Goal: Information Seeking & Learning: Check status

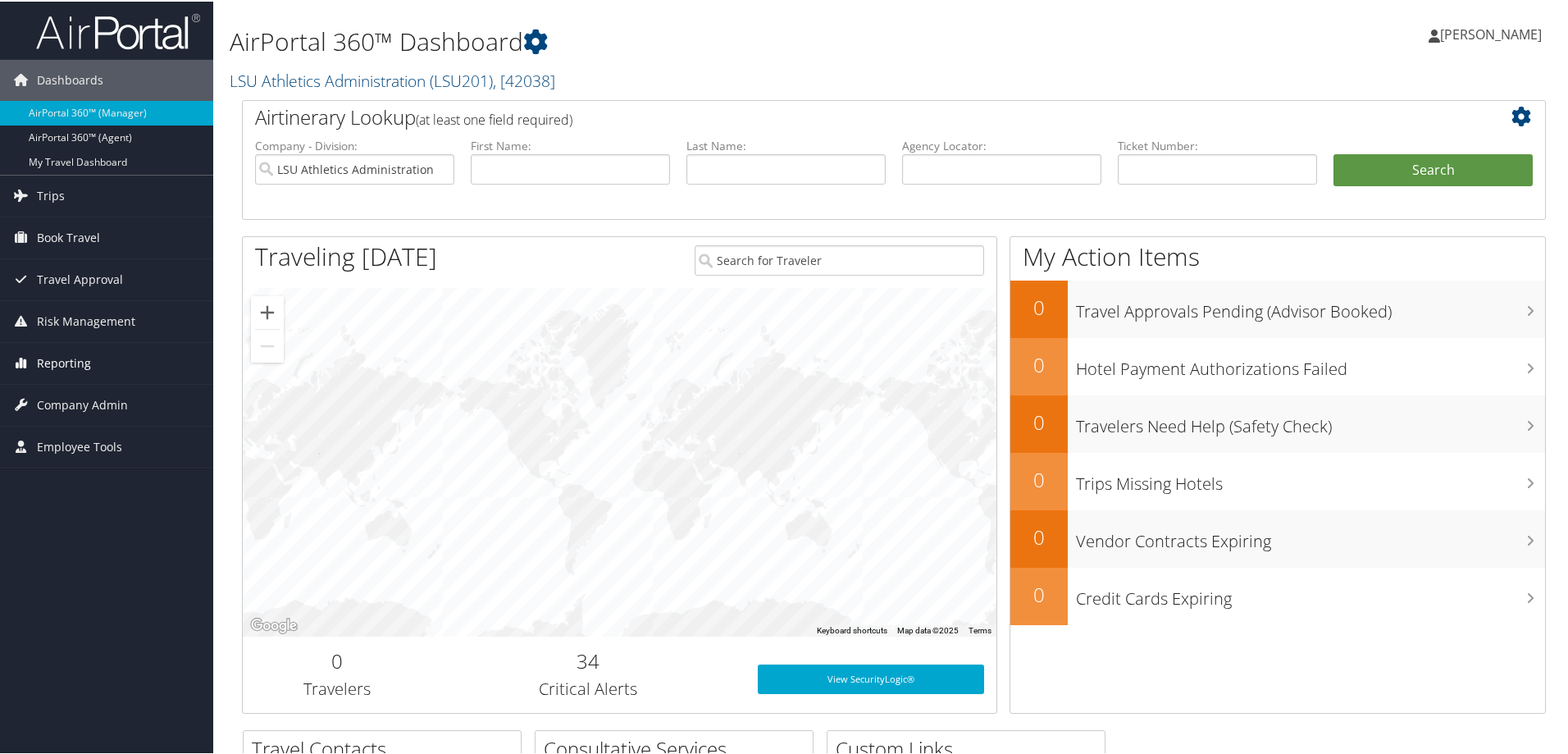
click at [57, 358] on span "Reporting" at bounding box center [64, 362] width 54 height 41
click at [62, 186] on span "Trips" at bounding box center [50, 195] width 28 height 41
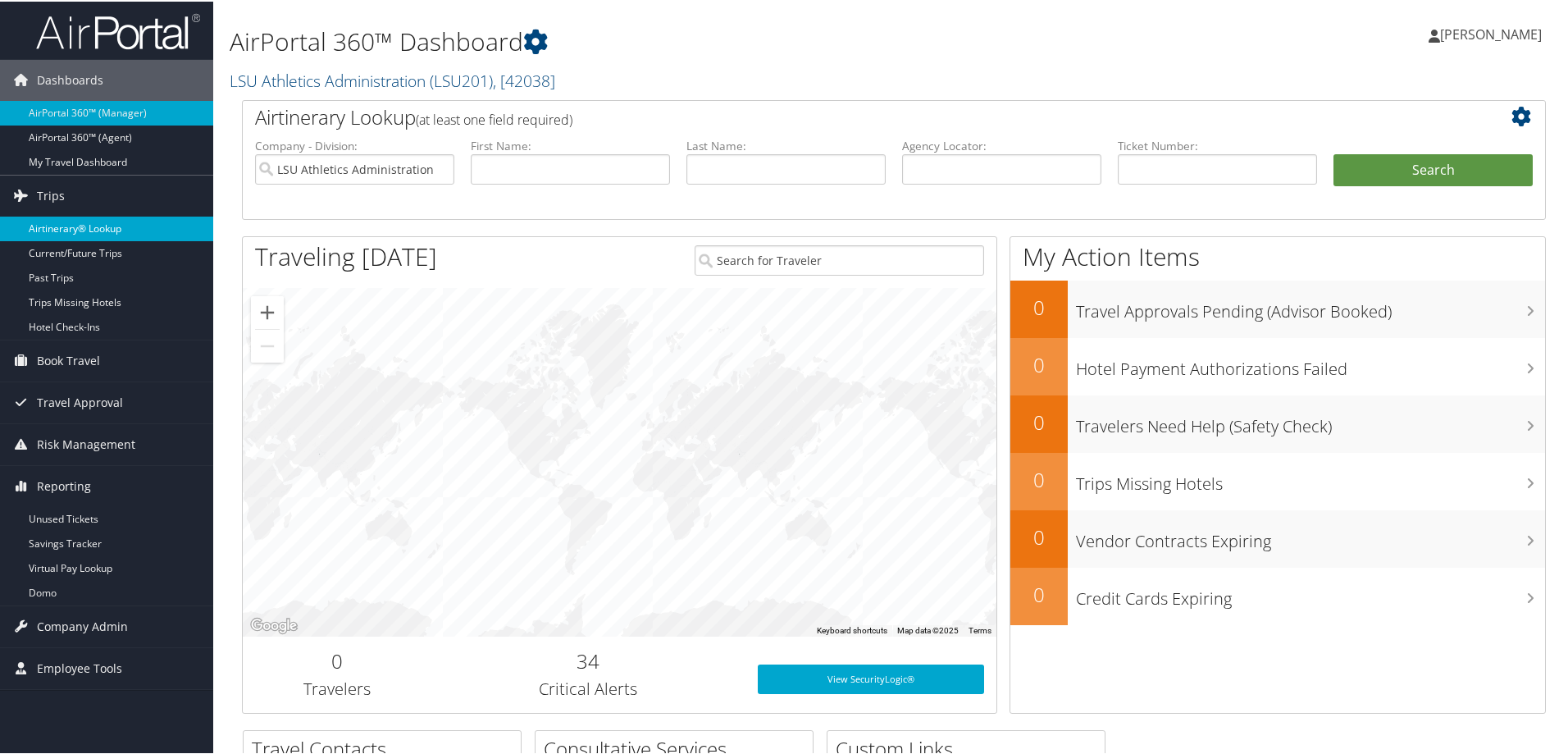
click at [64, 224] on link "Airtinerary® Lookup" at bounding box center [107, 226] width 213 height 24
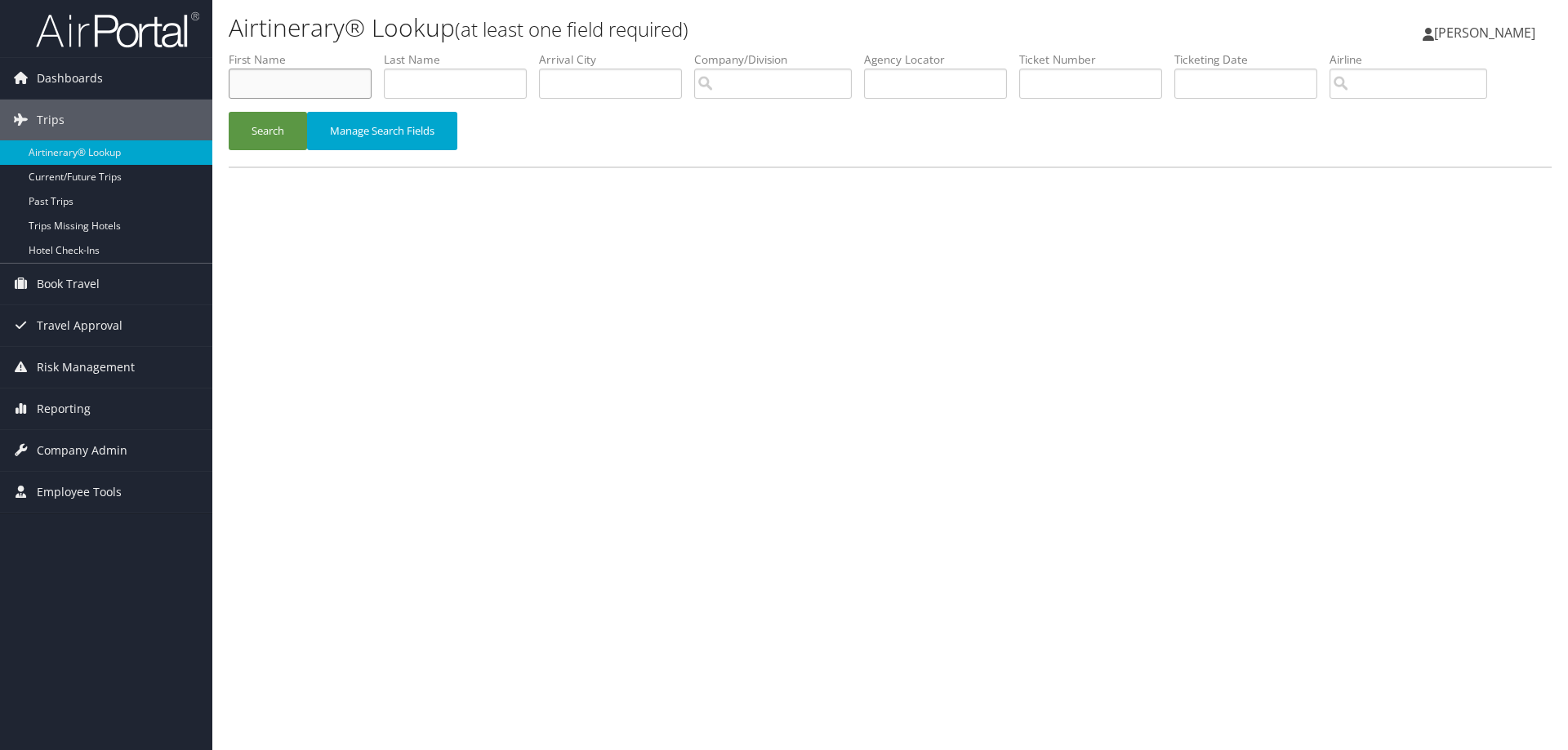
click at [285, 85] on input "text" at bounding box center [300, 84] width 143 height 30
type input "jeff"
click at [229, 112] on button "Search" at bounding box center [268, 130] width 79 height 38
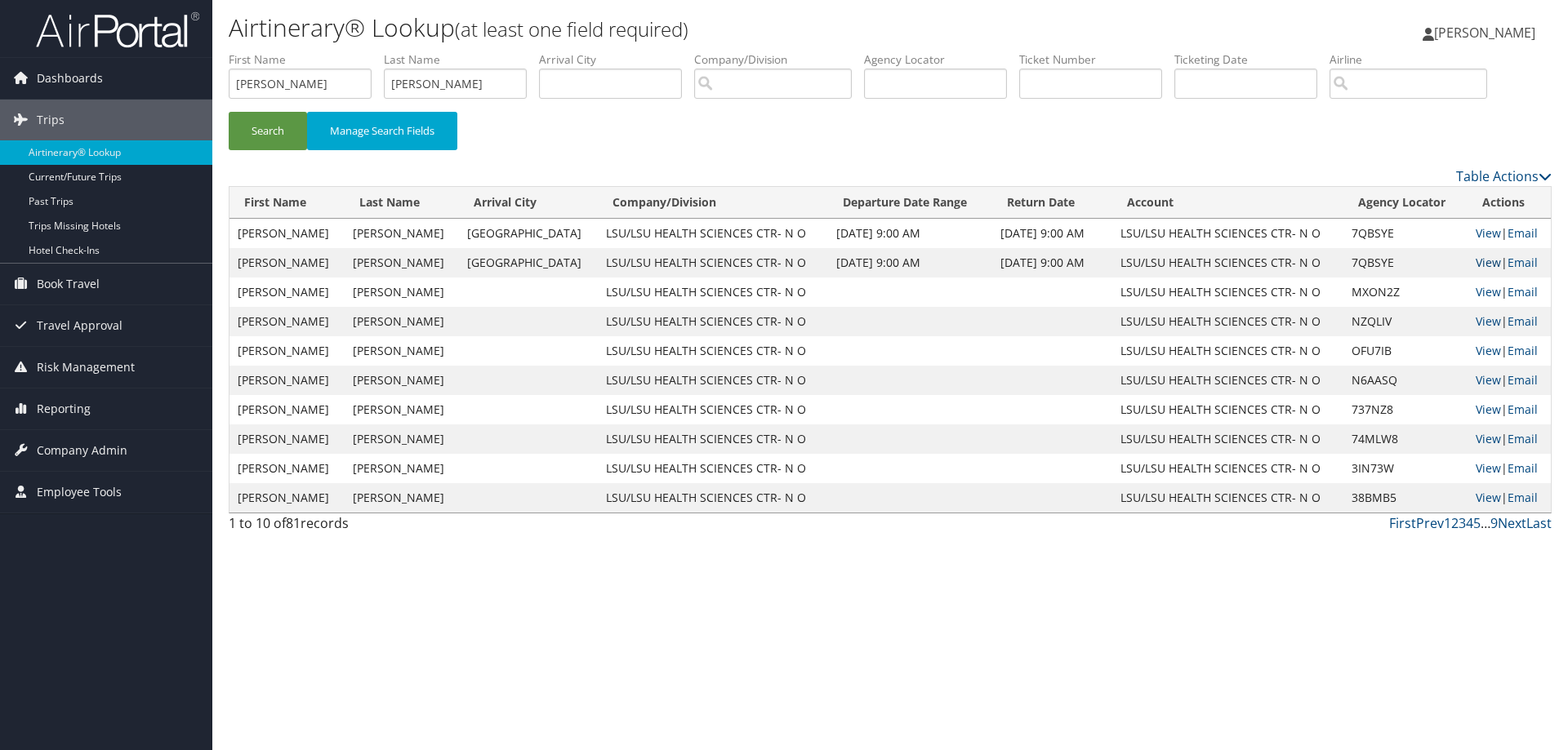
click at [1476, 261] on link "View" at bounding box center [1488, 262] width 25 height 15
click at [1481, 232] on link "View" at bounding box center [1488, 232] width 25 height 15
click at [1476, 291] on link "View" at bounding box center [1488, 291] width 25 height 15
click at [458, 79] on input "rubin" at bounding box center [456, 84] width 143 height 30
drag, startPoint x: 536, startPoint y: 108, endPoint x: 539, endPoint y: 99, distance: 9.5
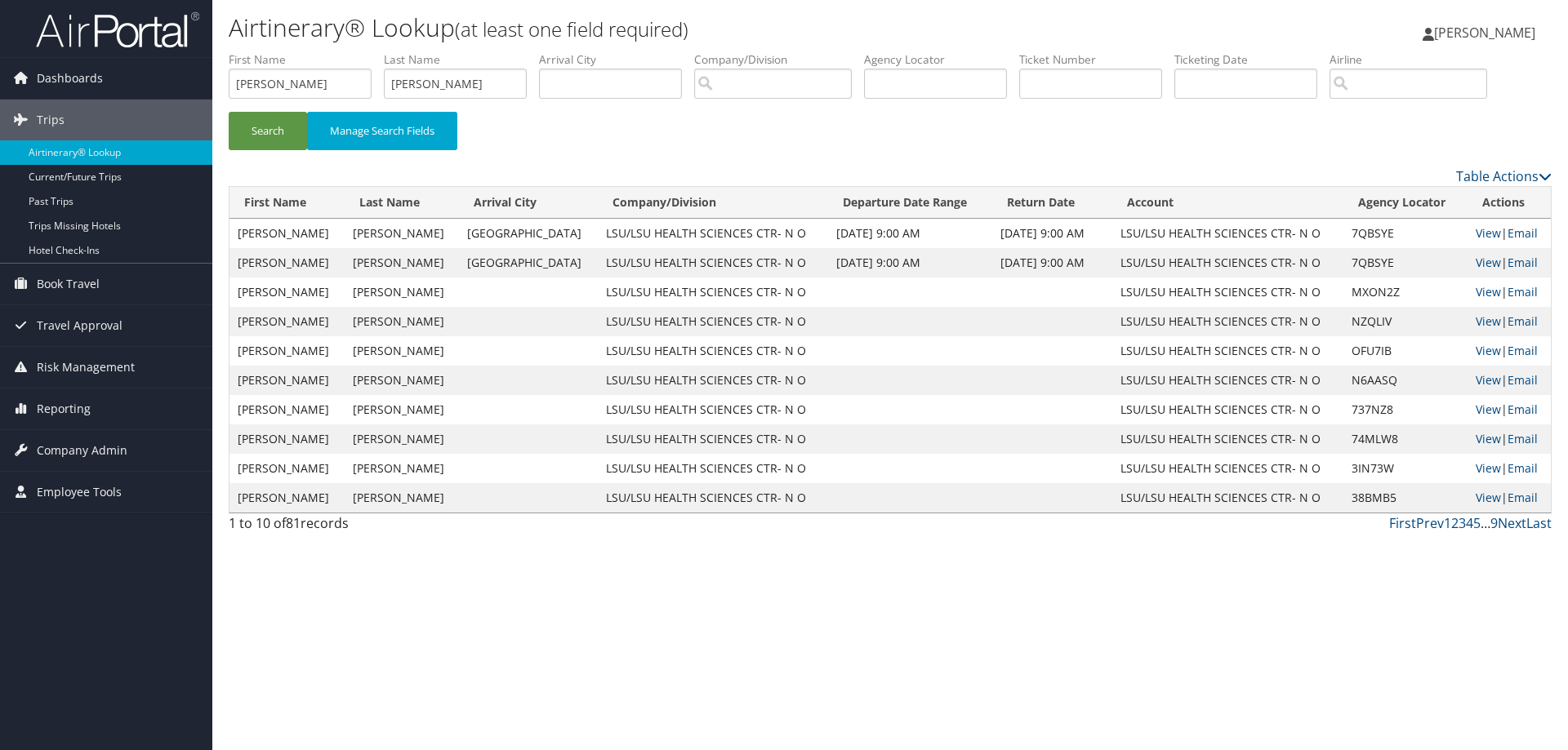
click at [537, 108] on li "Last Name rubin" at bounding box center [462, 81] width 155 height 60
drag, startPoint x: 472, startPoint y: 80, endPoint x: 252, endPoint y: 87, distance: 220.1
click at [258, 52] on ul "First Name jeff Last Name rubin Departure City Arrival City Company/Division Ai…" at bounding box center [890, 52] width 1323 height 0
type input "ochoa"
drag, startPoint x: 279, startPoint y: 81, endPoint x: 161, endPoint y: 84, distance: 118.0
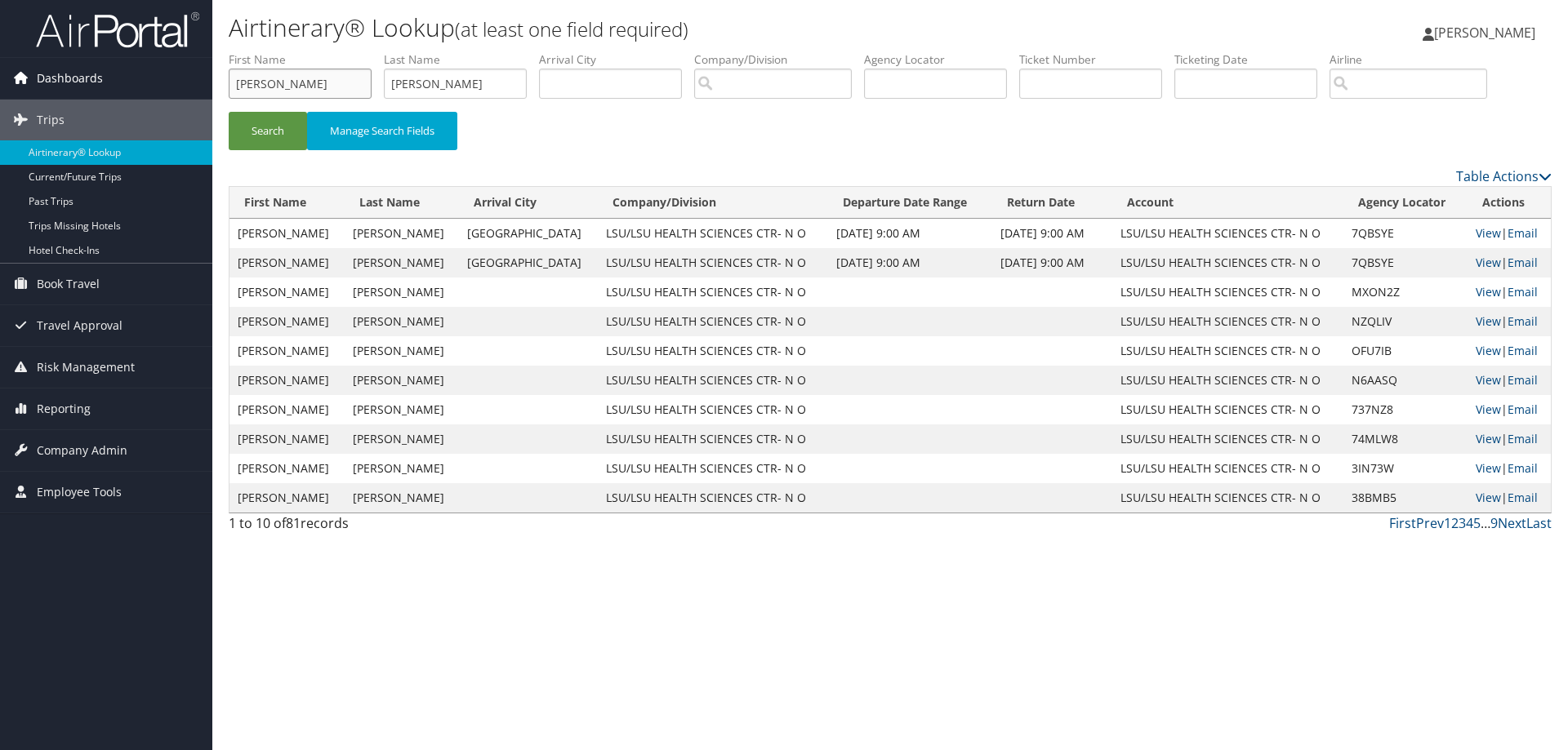
click at [164, 85] on div "Dashboards AirPortal 360™ (Manager) AirPortal 360™ (Agent) My Travel Dashboard …" at bounding box center [784, 375] width 1568 height 750
type input "augusto"
click at [274, 129] on button "Search" at bounding box center [268, 130] width 79 height 38
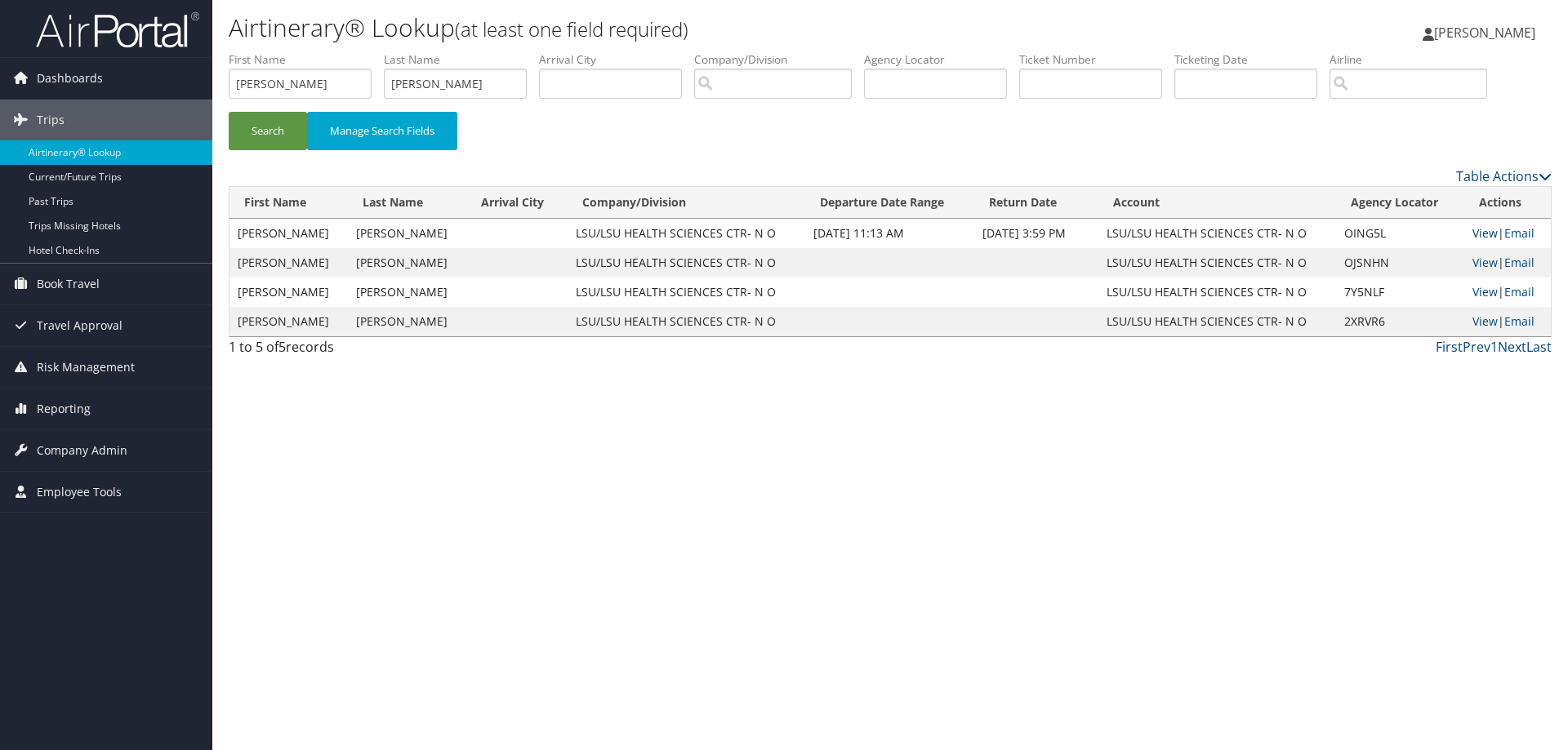
click at [1484, 237] on link "View" at bounding box center [1485, 232] width 25 height 15
click at [1480, 261] on link "View" at bounding box center [1485, 262] width 25 height 15
click at [1472, 288] on link "View" at bounding box center [1485, 291] width 25 height 15
click at [1487, 318] on link "View" at bounding box center [1485, 321] width 25 height 15
click at [1477, 232] on link "View" at bounding box center [1485, 232] width 25 height 15
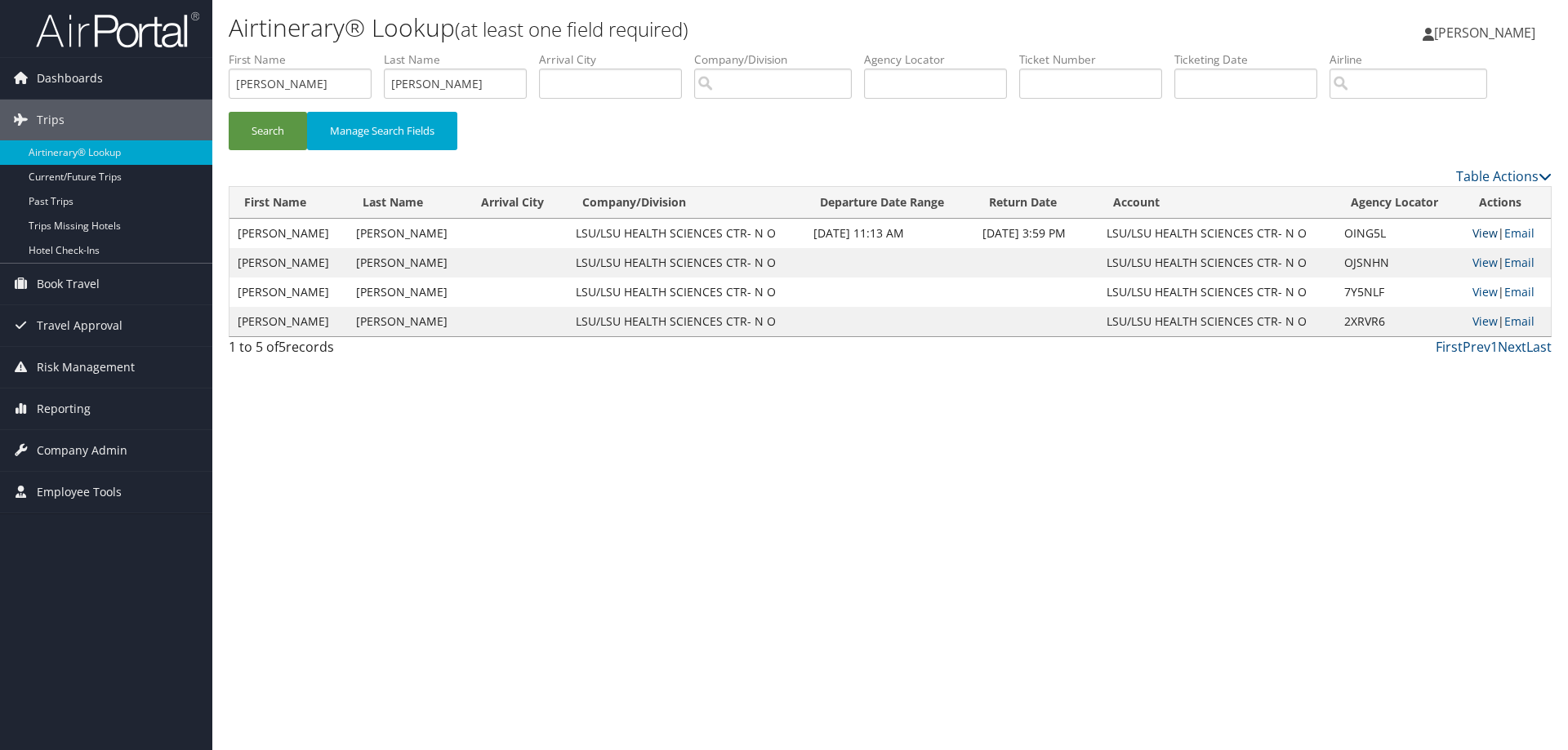
click at [1479, 232] on link "View" at bounding box center [1485, 232] width 25 height 15
click at [460, 82] on input "ochoa" at bounding box center [456, 84] width 143 height 30
type input "ochoagautier"
click at [258, 138] on button "Search" at bounding box center [268, 130] width 79 height 38
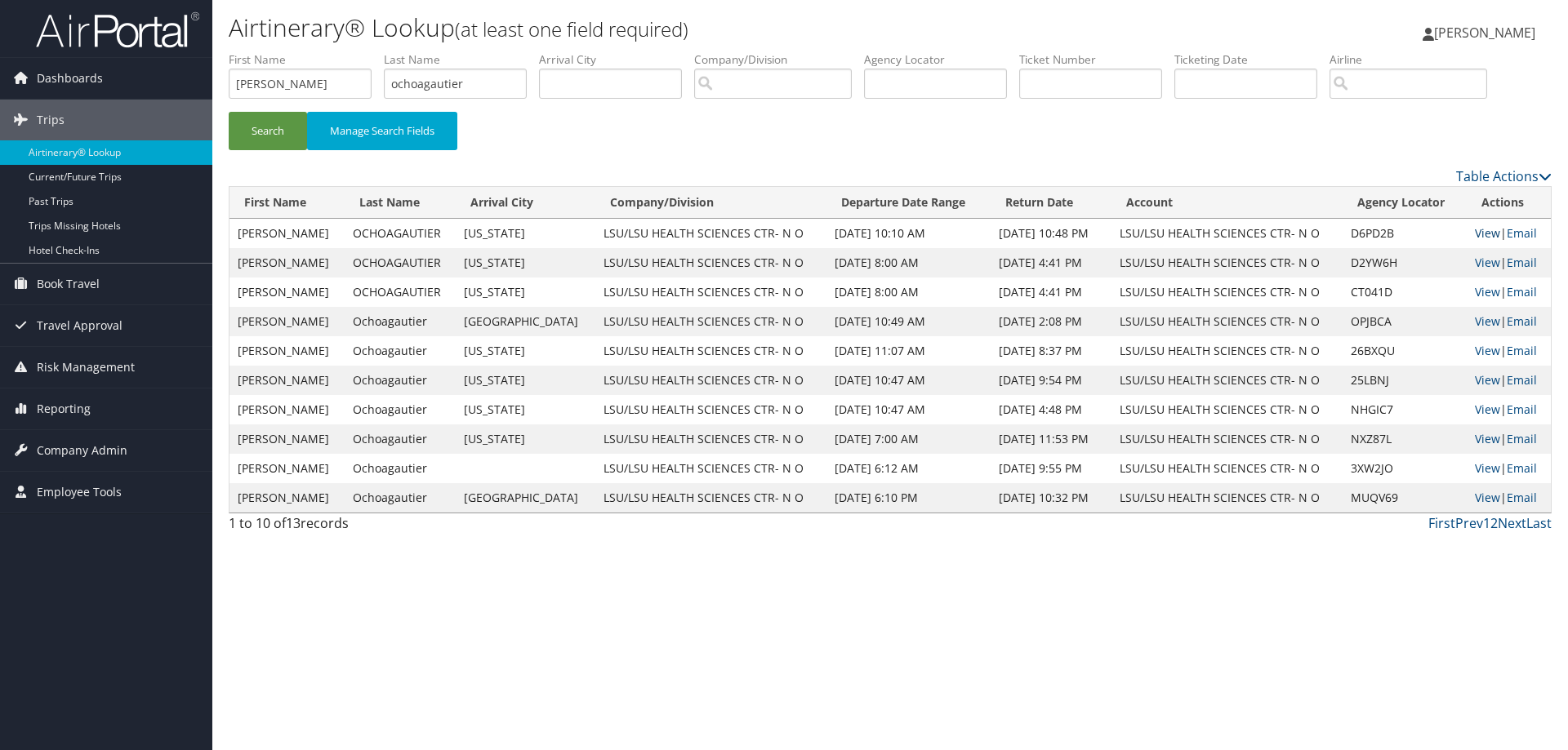
click at [1488, 233] on link "View" at bounding box center [1488, 232] width 25 height 15
click at [1486, 261] on link "View" at bounding box center [1488, 262] width 25 height 15
click at [1522, 233] on link "Email" at bounding box center [1522, 232] width 30 height 15
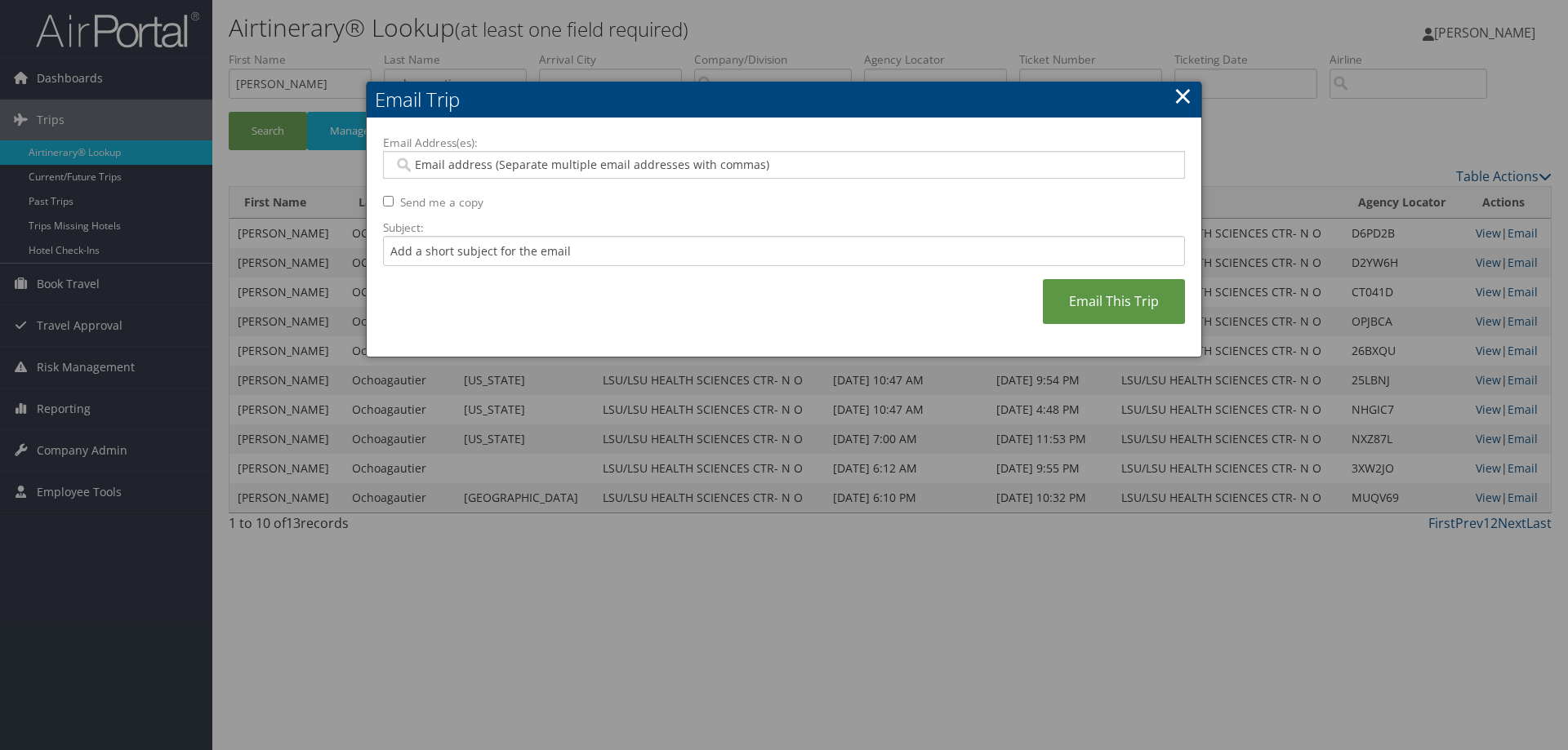
click at [423, 164] on input "Email Address(es):" at bounding box center [784, 164] width 780 height 16
type input "jrubi2@lsuhsc.edu"
click at [439, 253] on input "Subject:" at bounding box center [784, 251] width 802 height 30
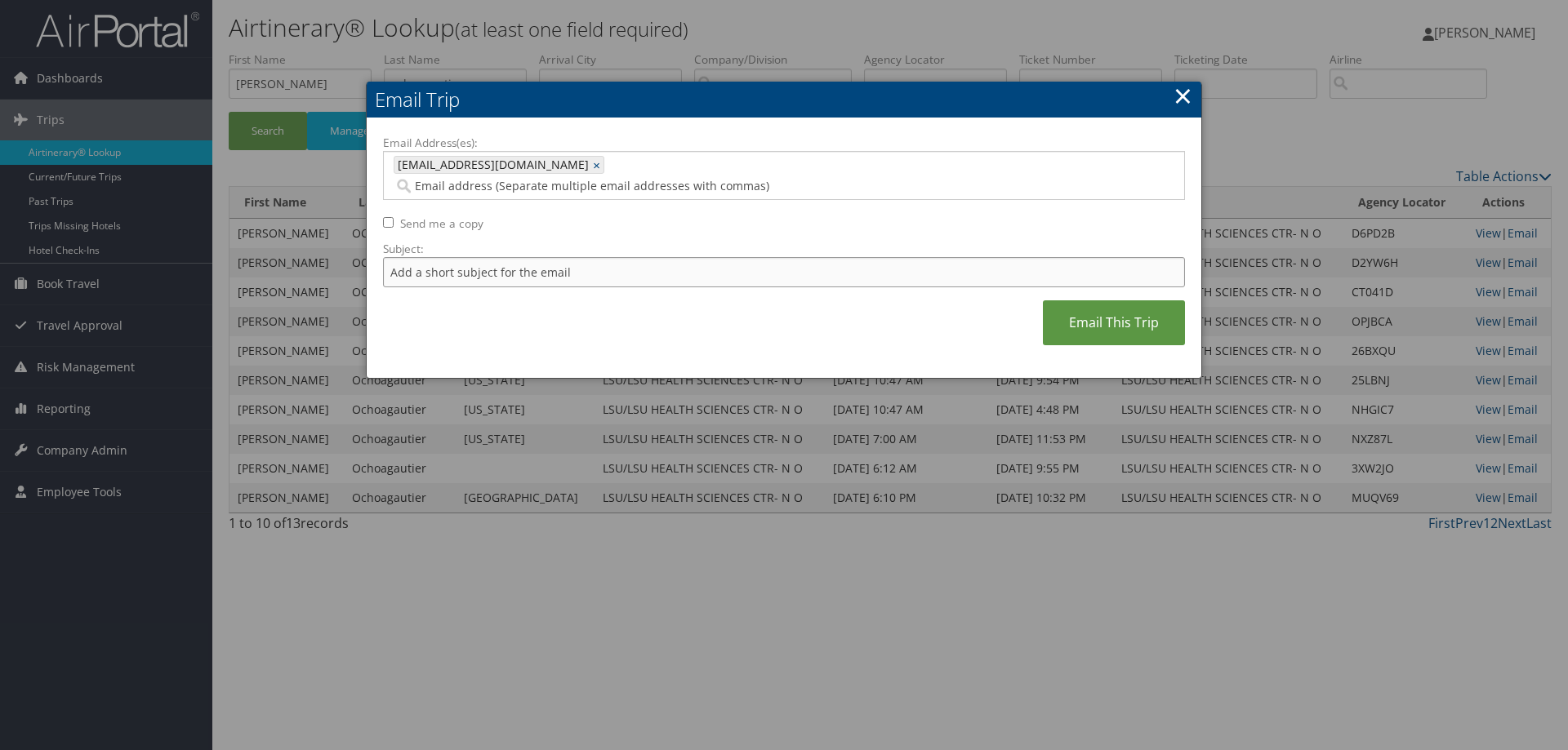
type input "Here is the copy you requested"
click at [1103, 303] on link "Email This Trip" at bounding box center [1113, 322] width 142 height 45
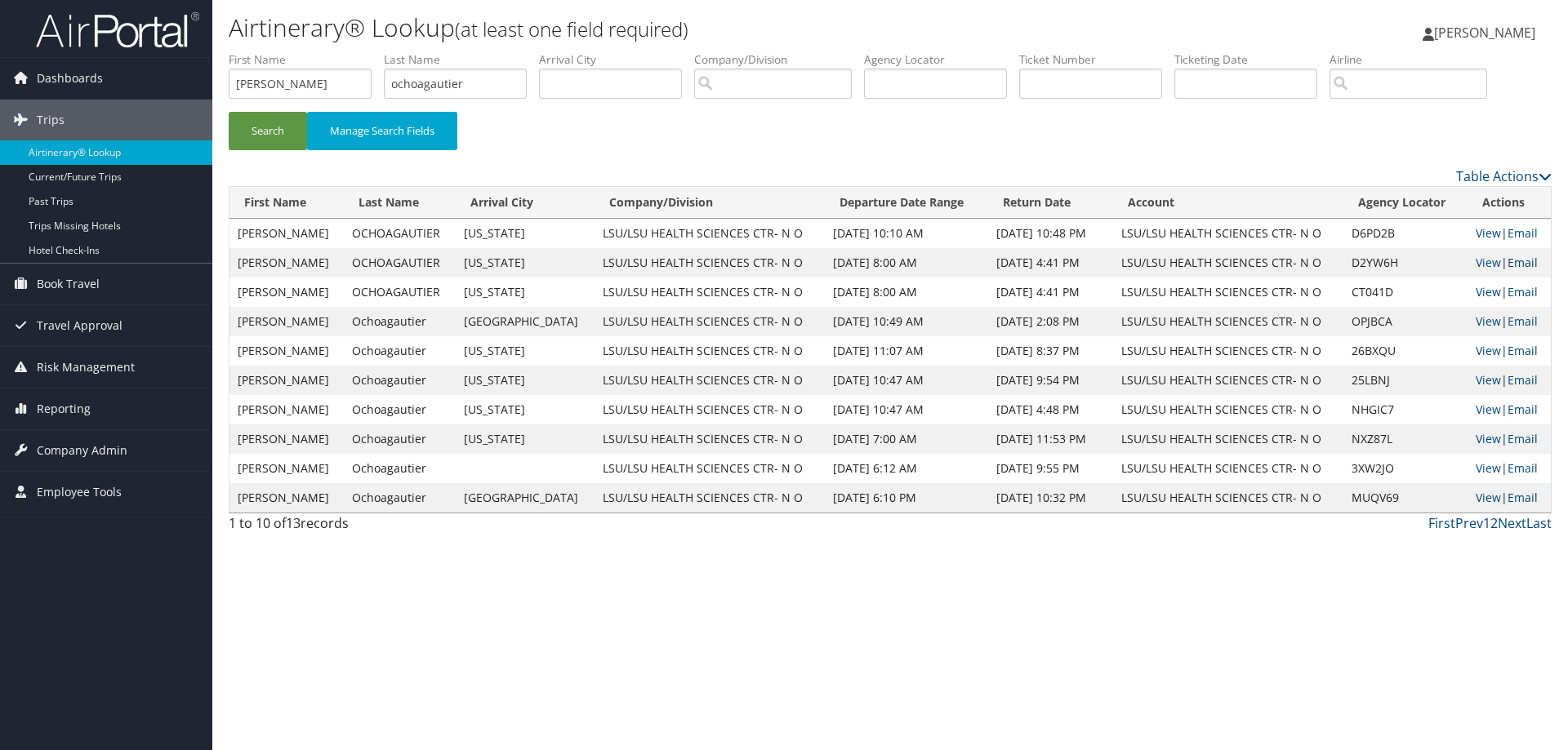
click at [1523, 256] on link "Email" at bounding box center [1522, 262] width 30 height 15
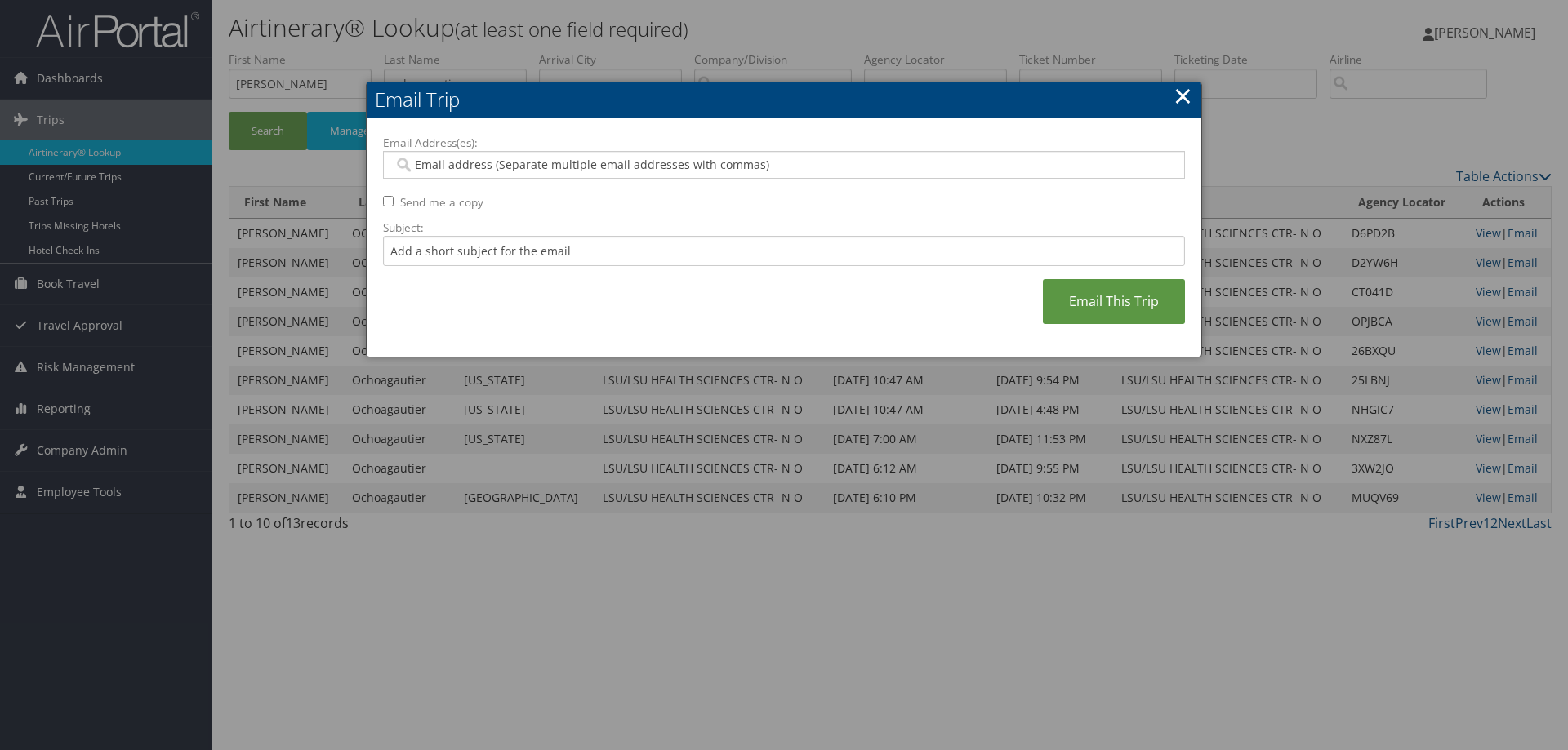
click at [476, 166] on input "Email Address(es):" at bounding box center [784, 164] width 780 height 16
type input "s"
click at [441, 164] on input "Email Address(es):" at bounding box center [784, 164] width 780 height 16
click at [419, 157] on input "Email Address(es):" at bounding box center [784, 164] width 780 height 16
click at [420, 164] on input "Email Address(es):" at bounding box center [784, 164] width 780 height 16
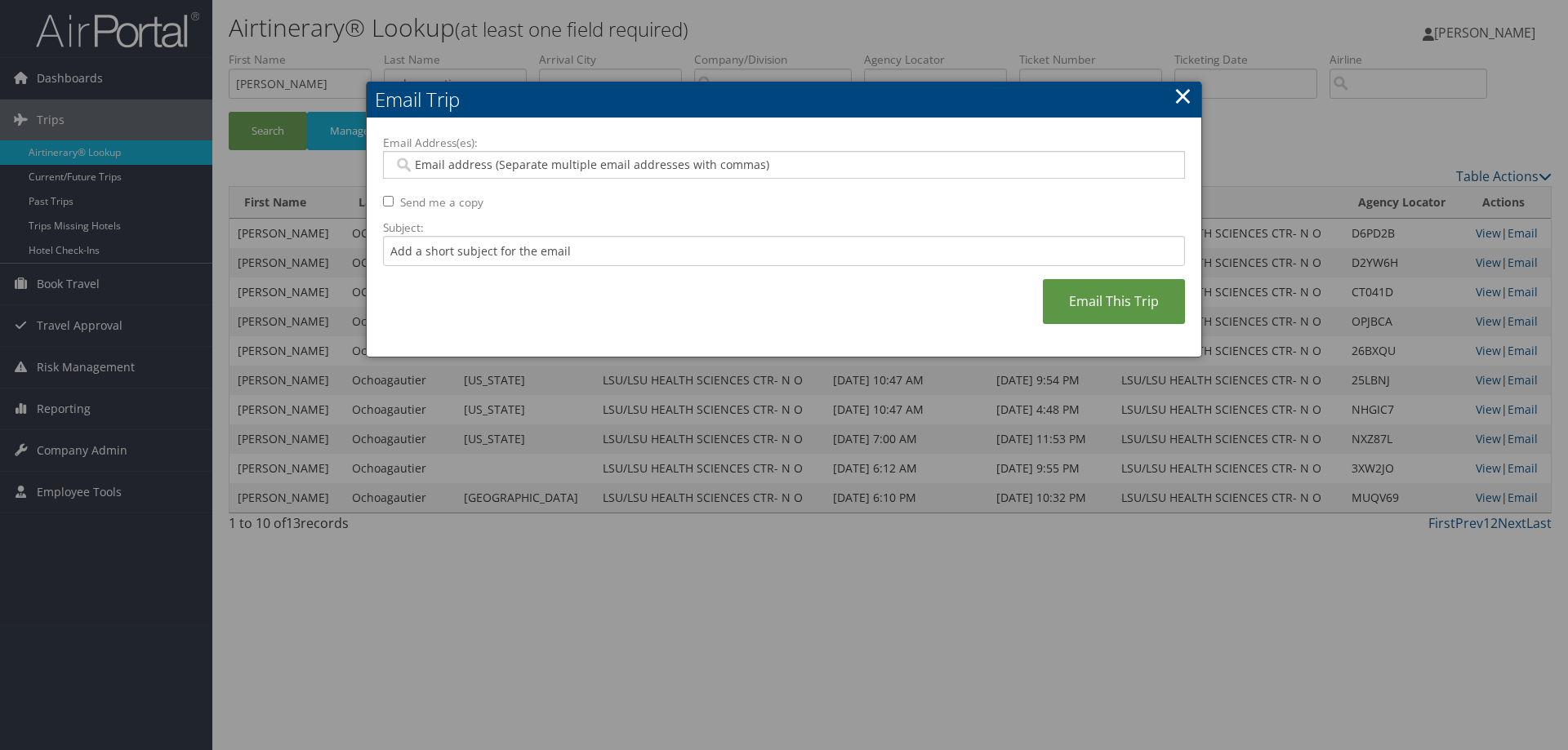
type input "h"
click at [443, 168] on input "Email Address(es):" at bounding box center [784, 164] width 780 height 16
type input "jr"
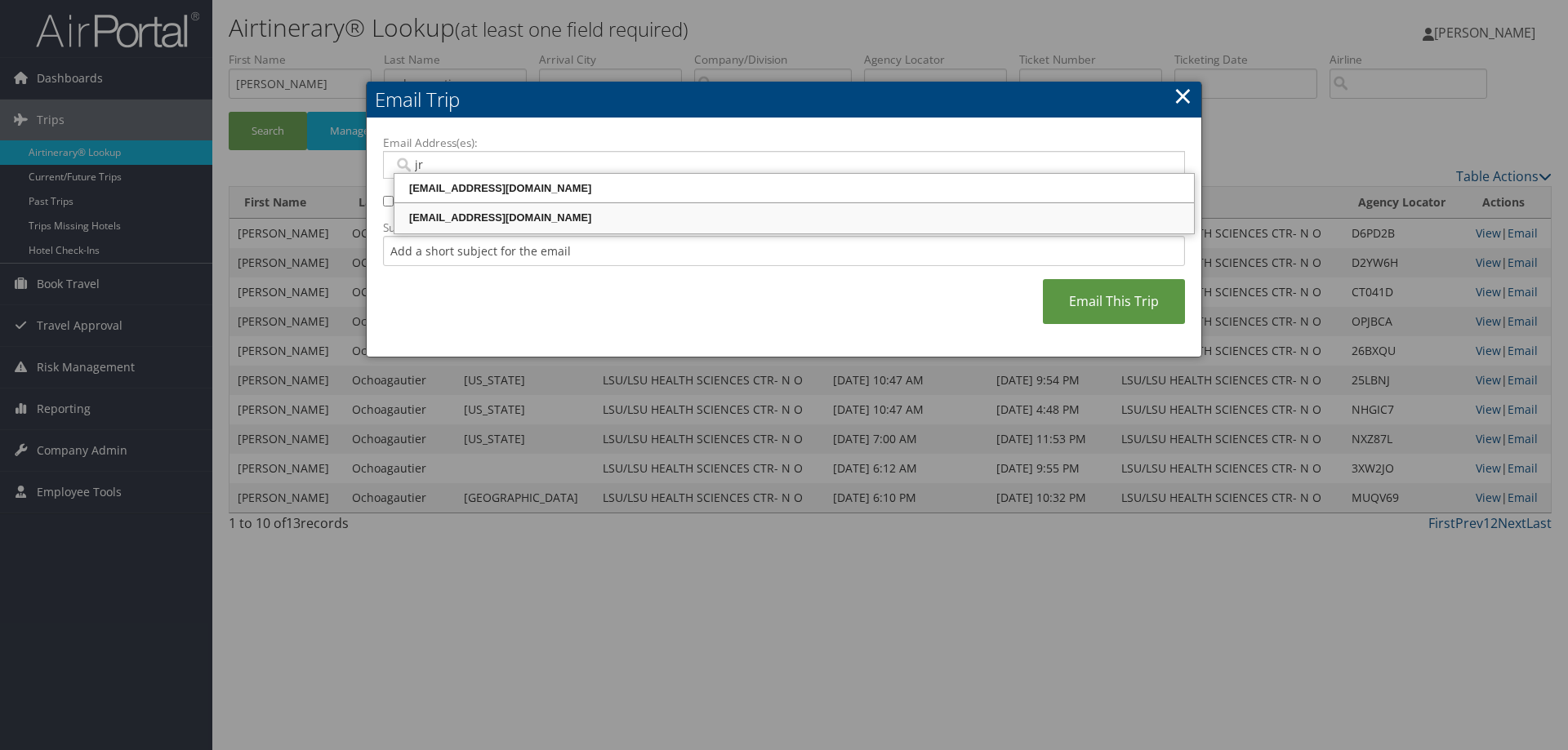
click at [492, 212] on div "jrubi2@lsuhsc.edu" at bounding box center [793, 218] width 794 height 16
type input "jrubi2@lsuhsc.edu"
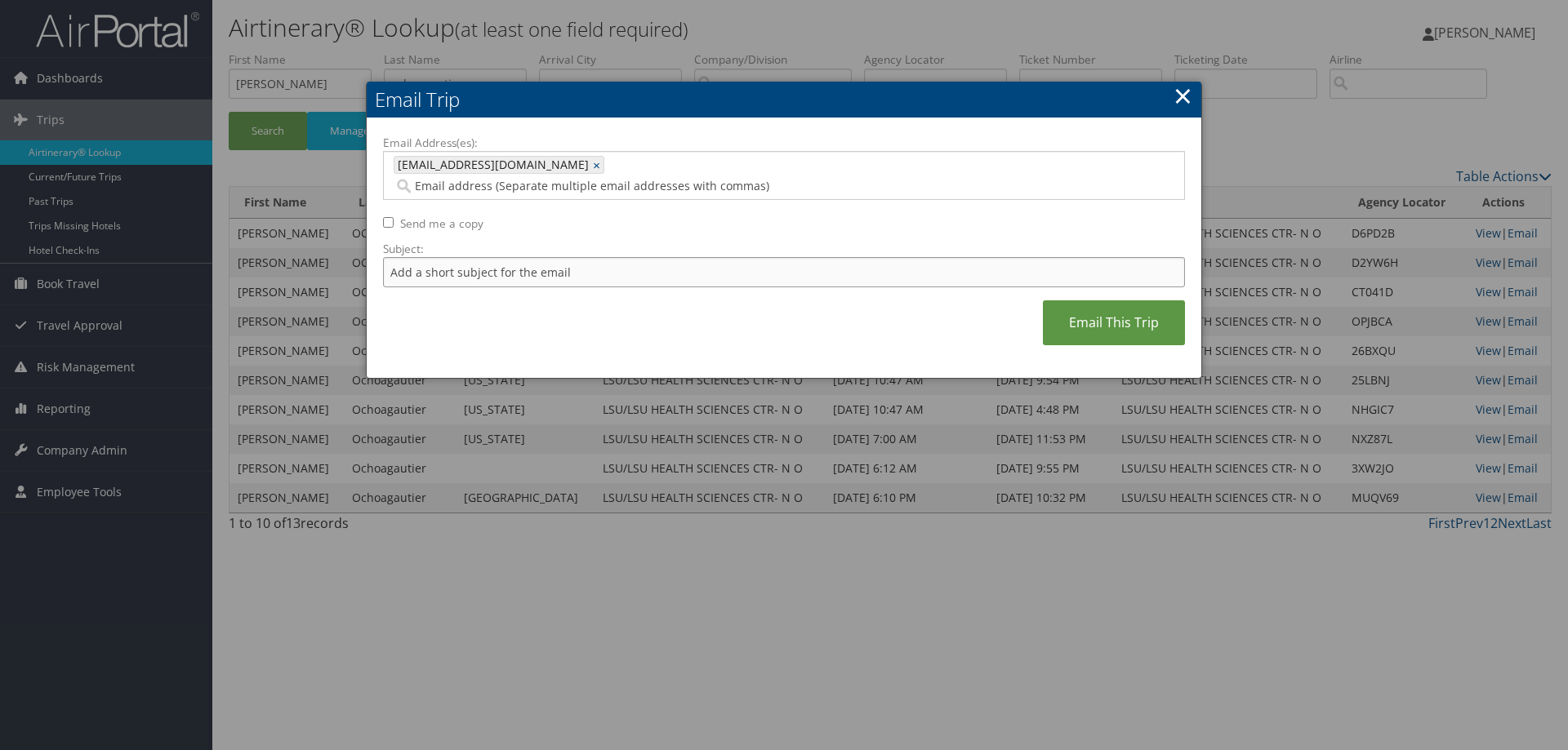
click at [529, 257] on input "Subject:" at bounding box center [784, 272] width 802 height 30
type input "Here is the copy you requested"
click at [1091, 317] on link "Email This Trip" at bounding box center [1113, 322] width 142 height 45
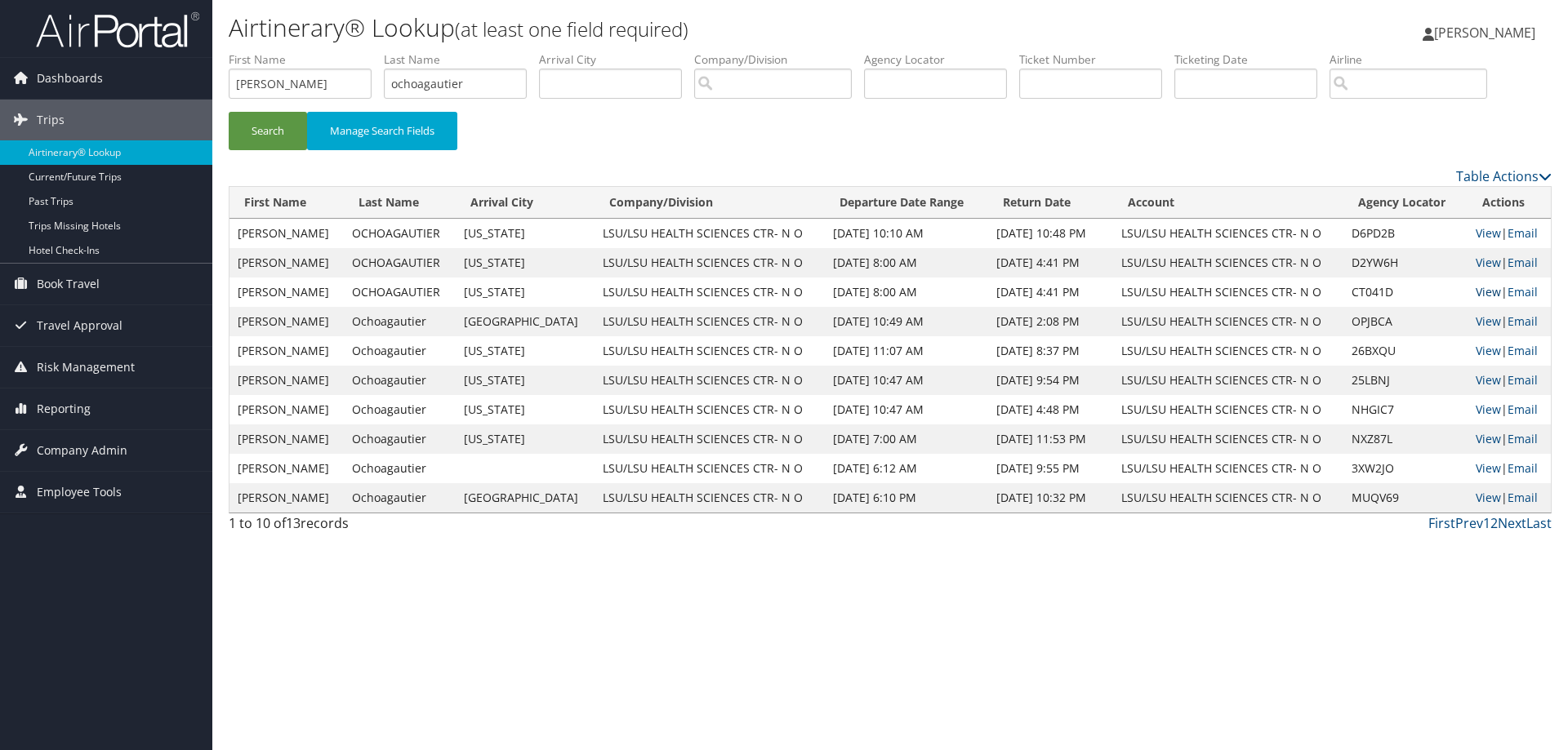
click at [1482, 290] on link "View" at bounding box center [1488, 291] width 25 height 15
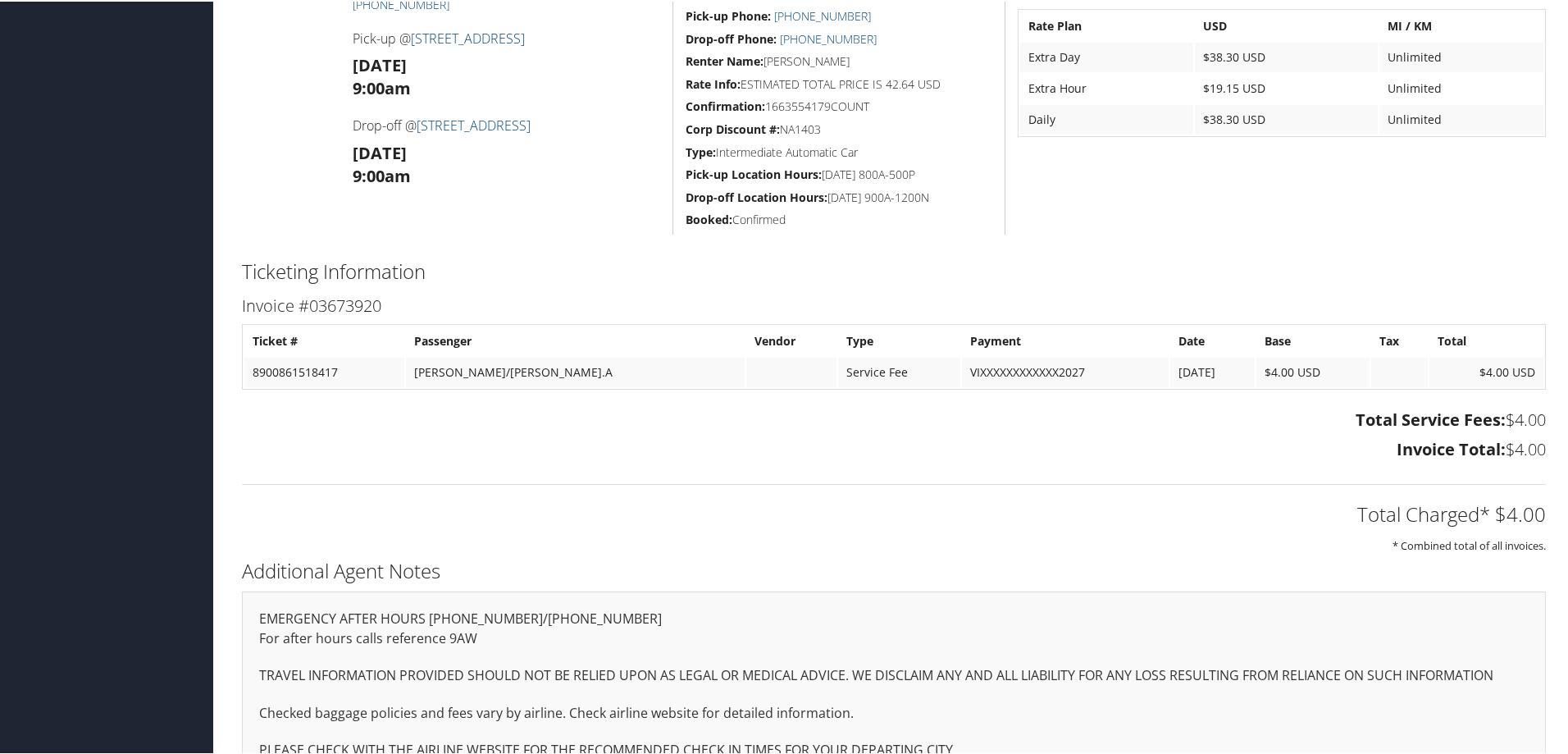
scroll to position [686, 0]
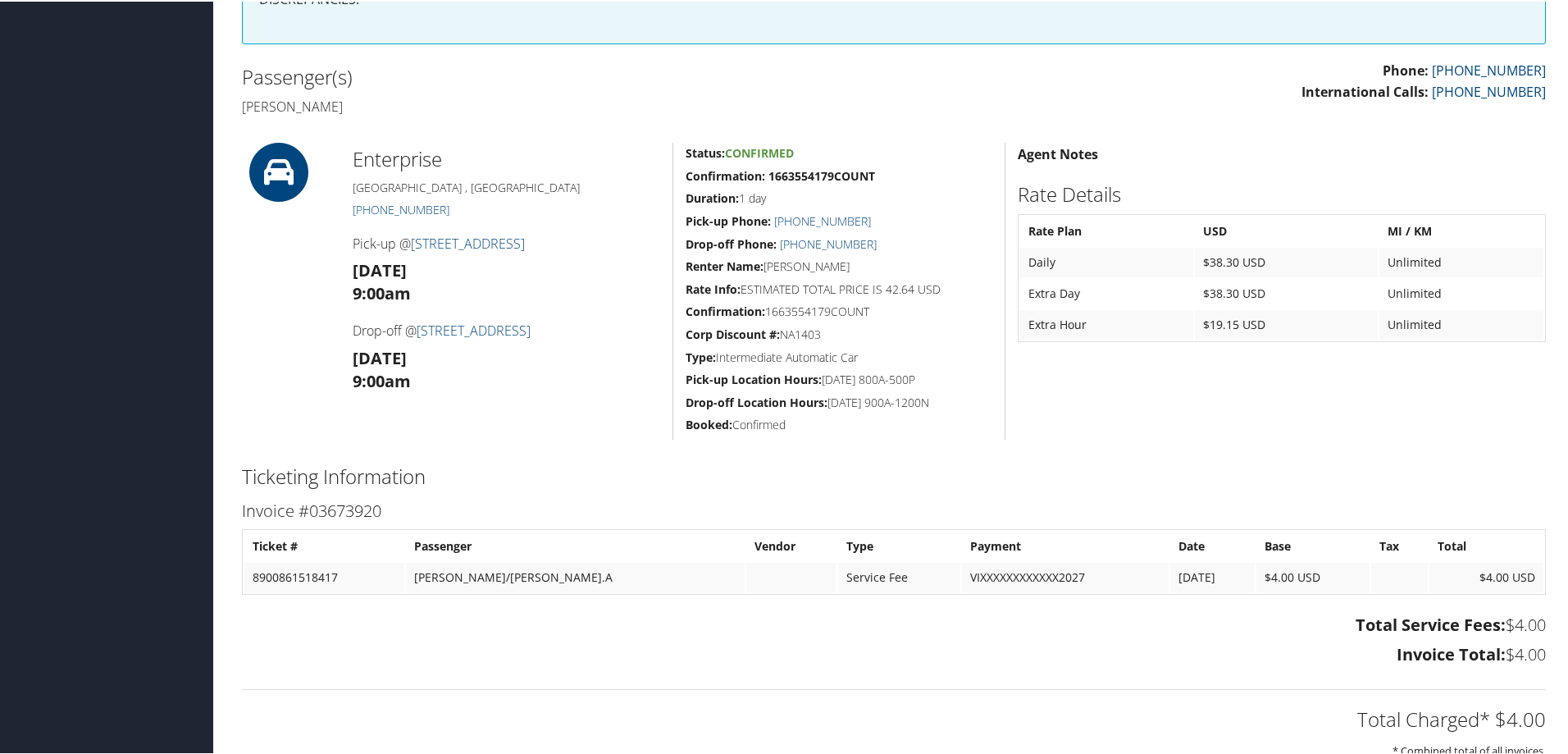
scroll to position [440, 0]
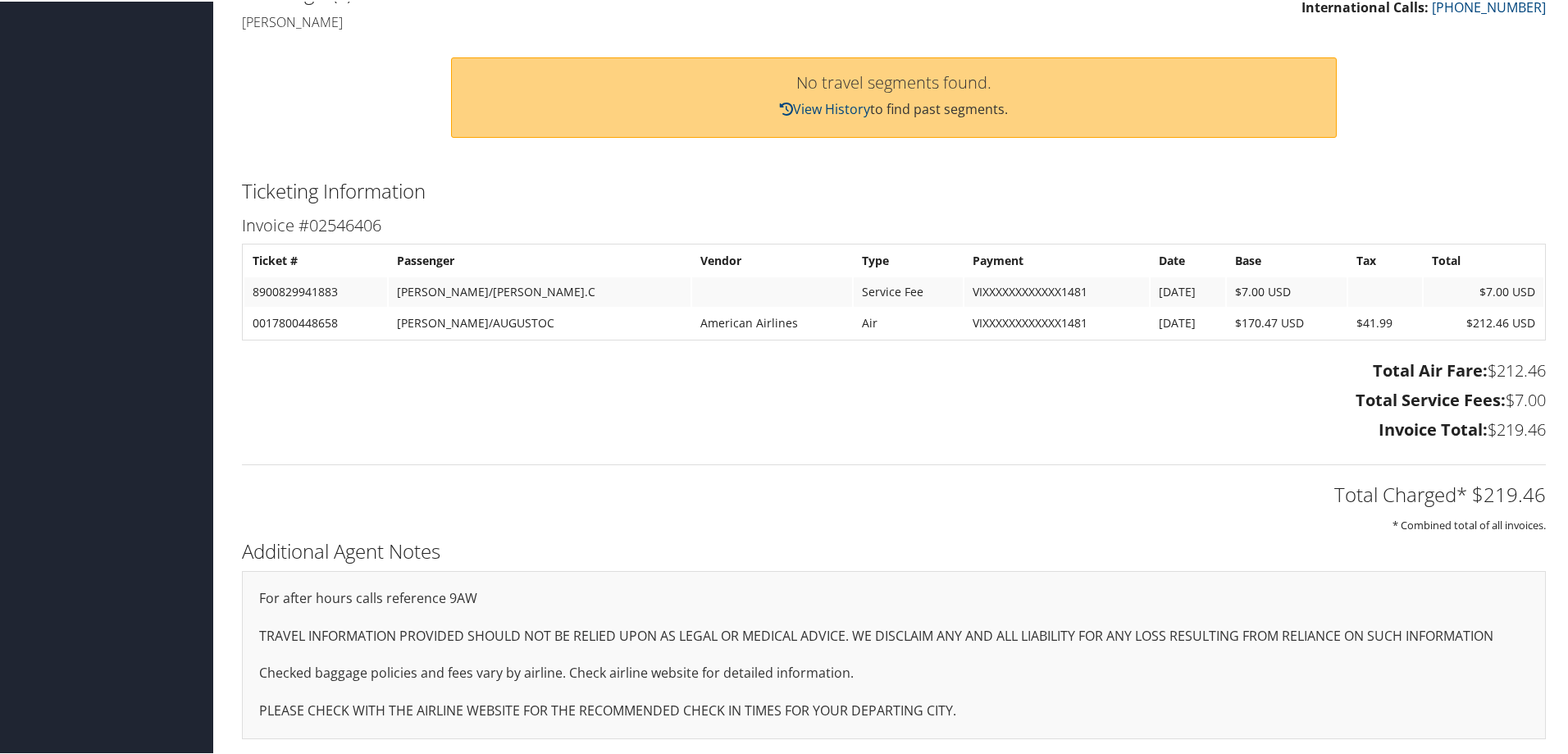
scroll to position [116, 0]
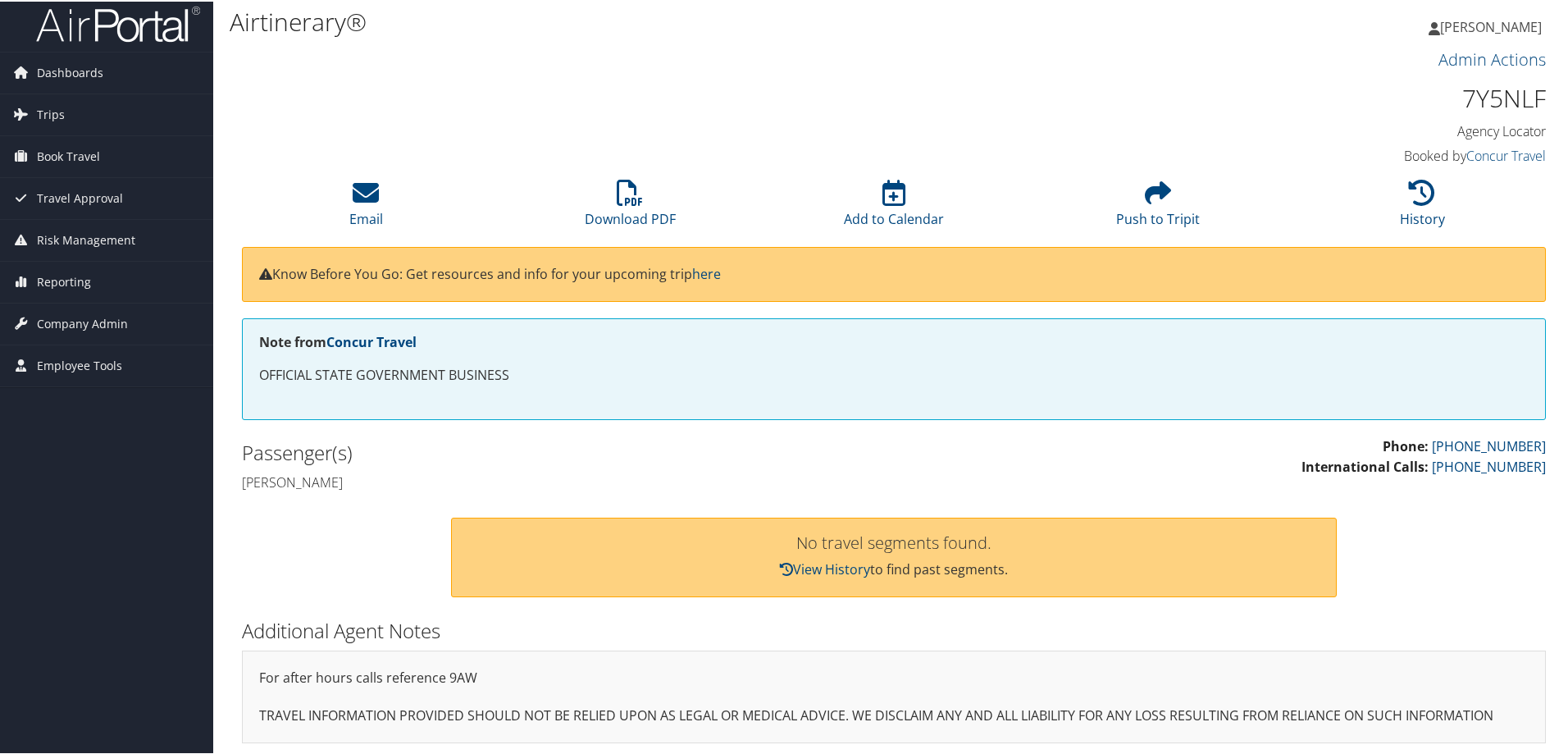
scroll to position [12, 0]
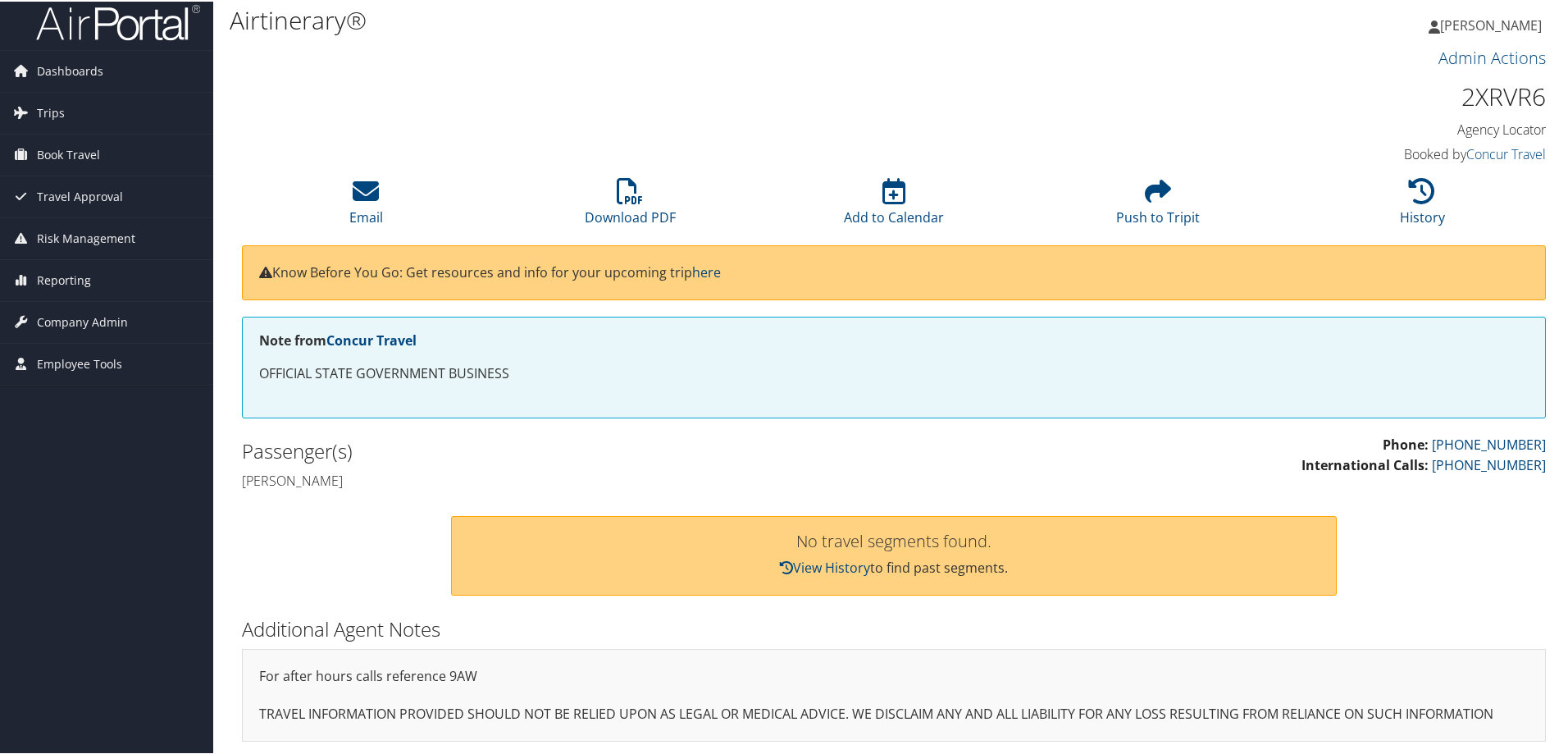
scroll to position [12, 0]
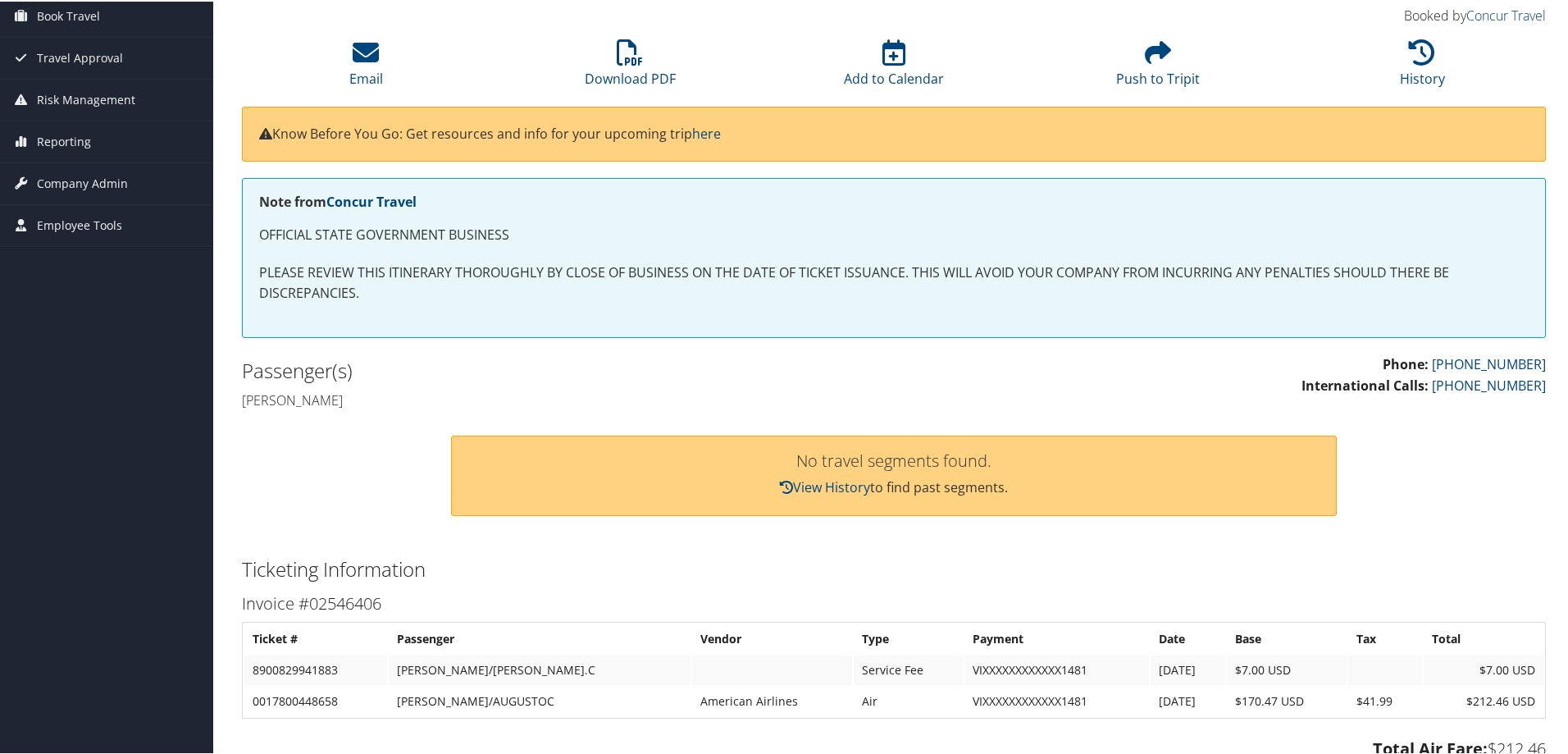
scroll to position [246, 0]
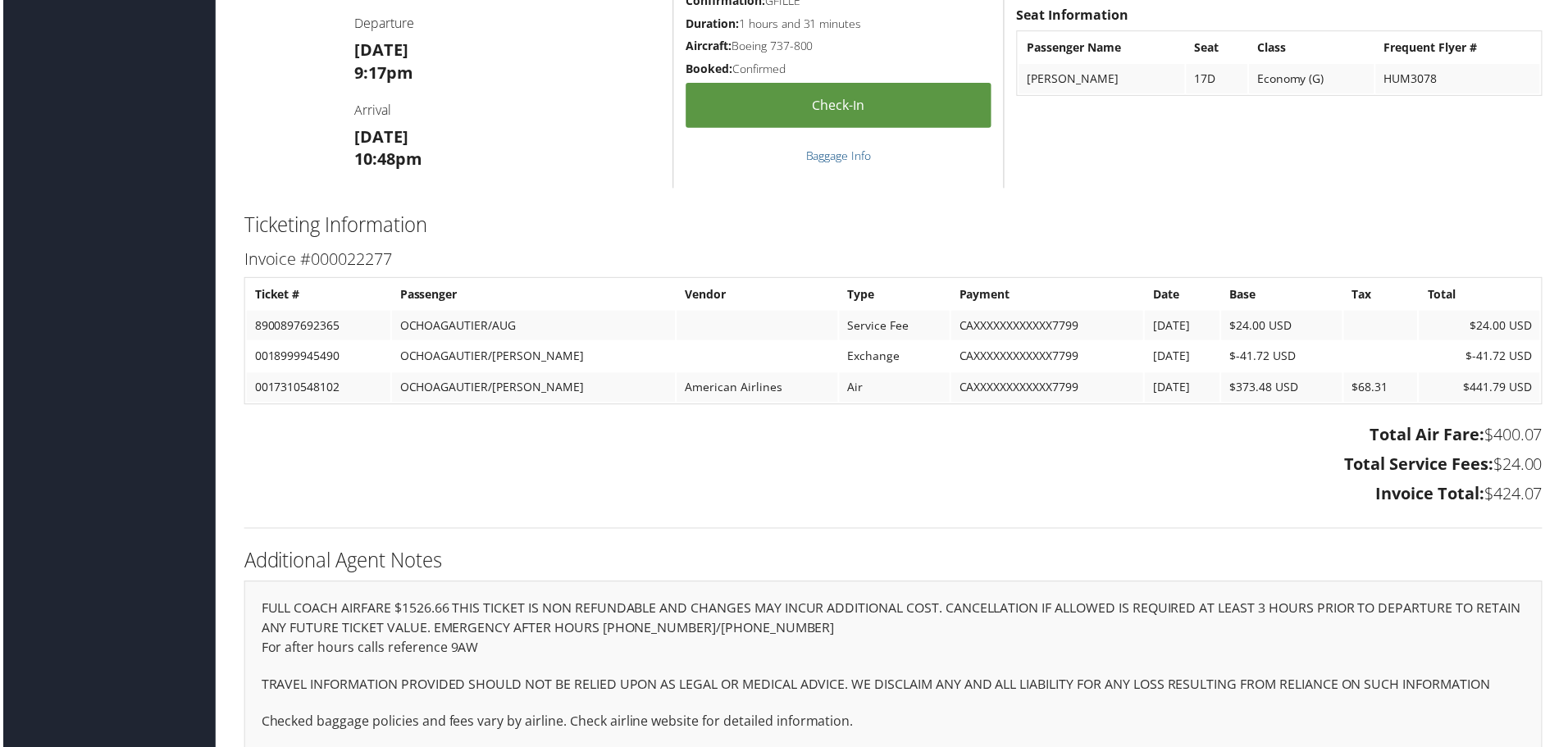
scroll to position [1525, 0]
